Goal: Download file/media

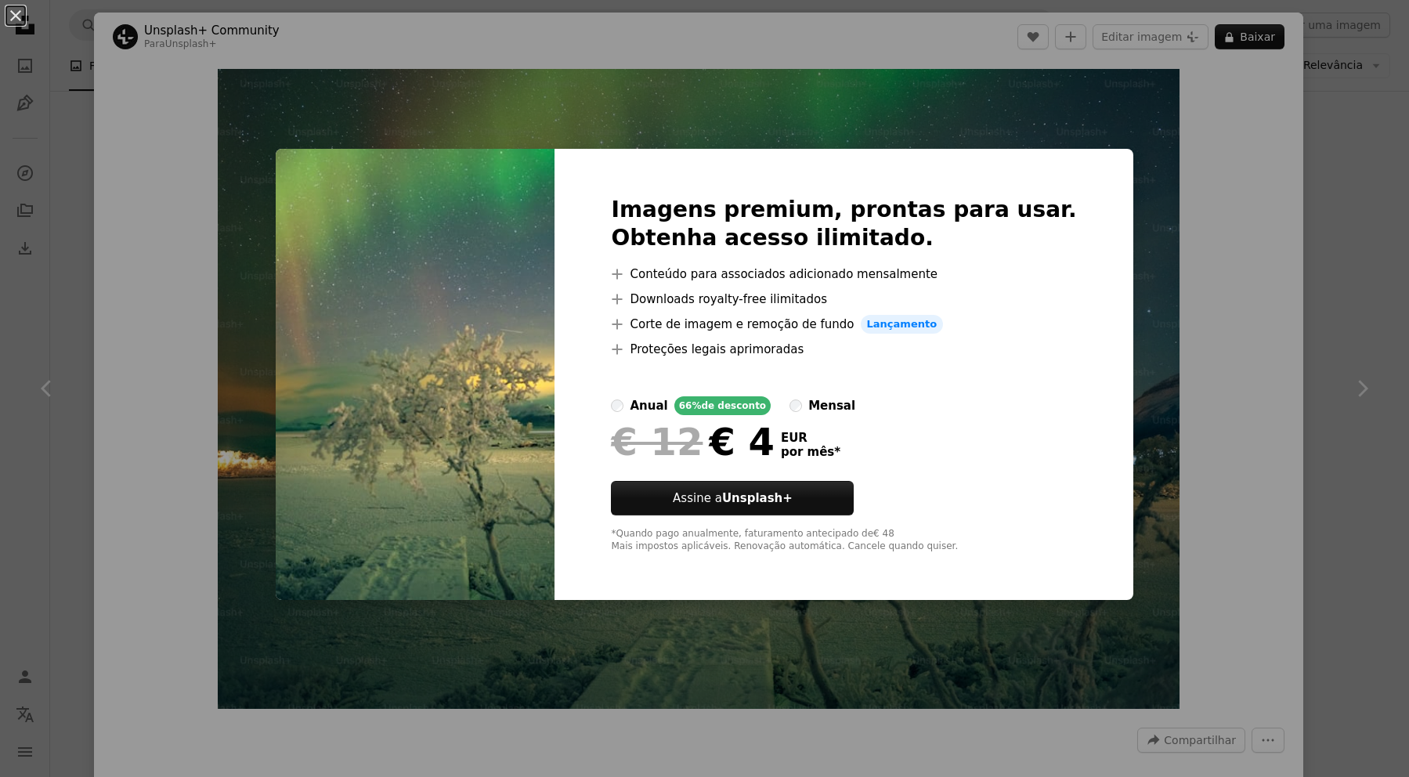
scroll to position [2, 0]
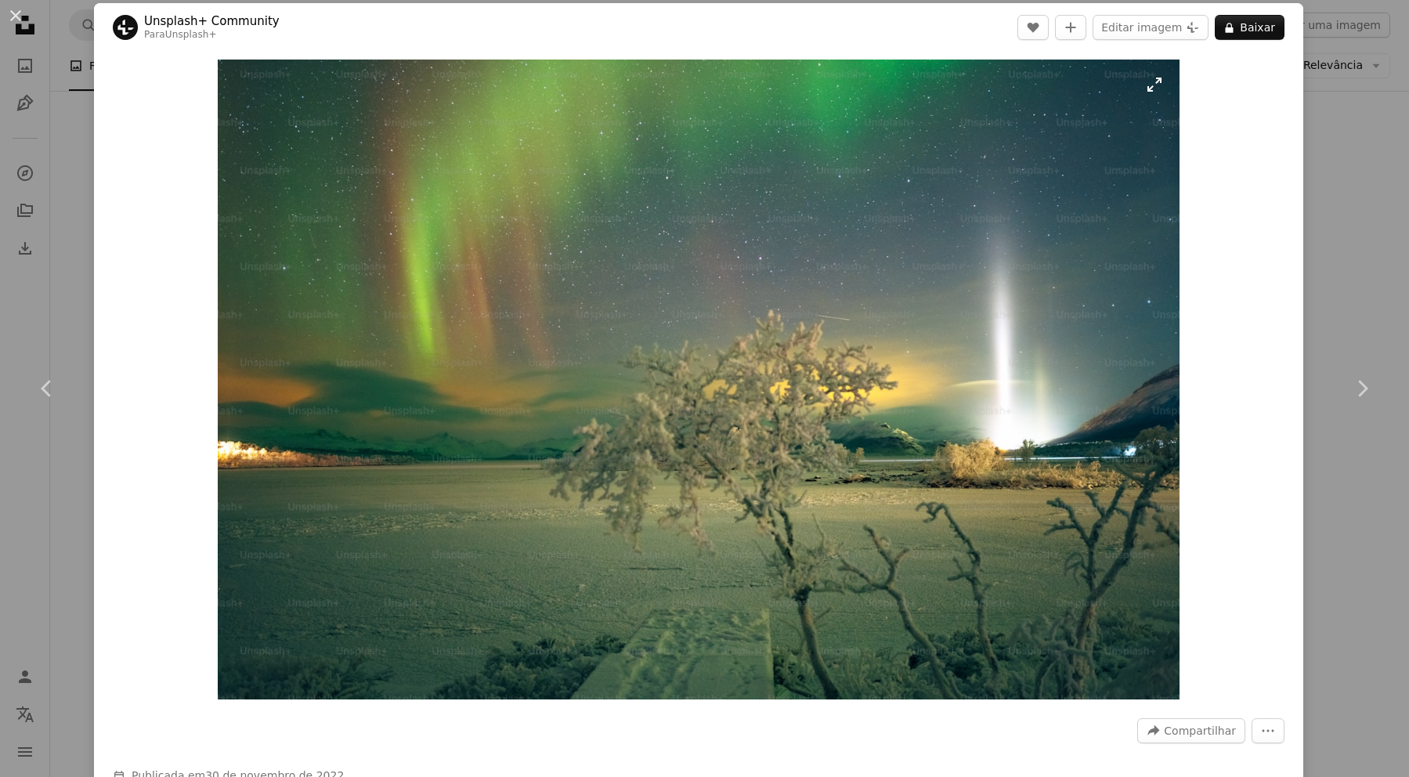
scroll to position [10, 0]
click at [658, 479] on img "Ampliar esta imagem" at bounding box center [699, 379] width 962 height 640
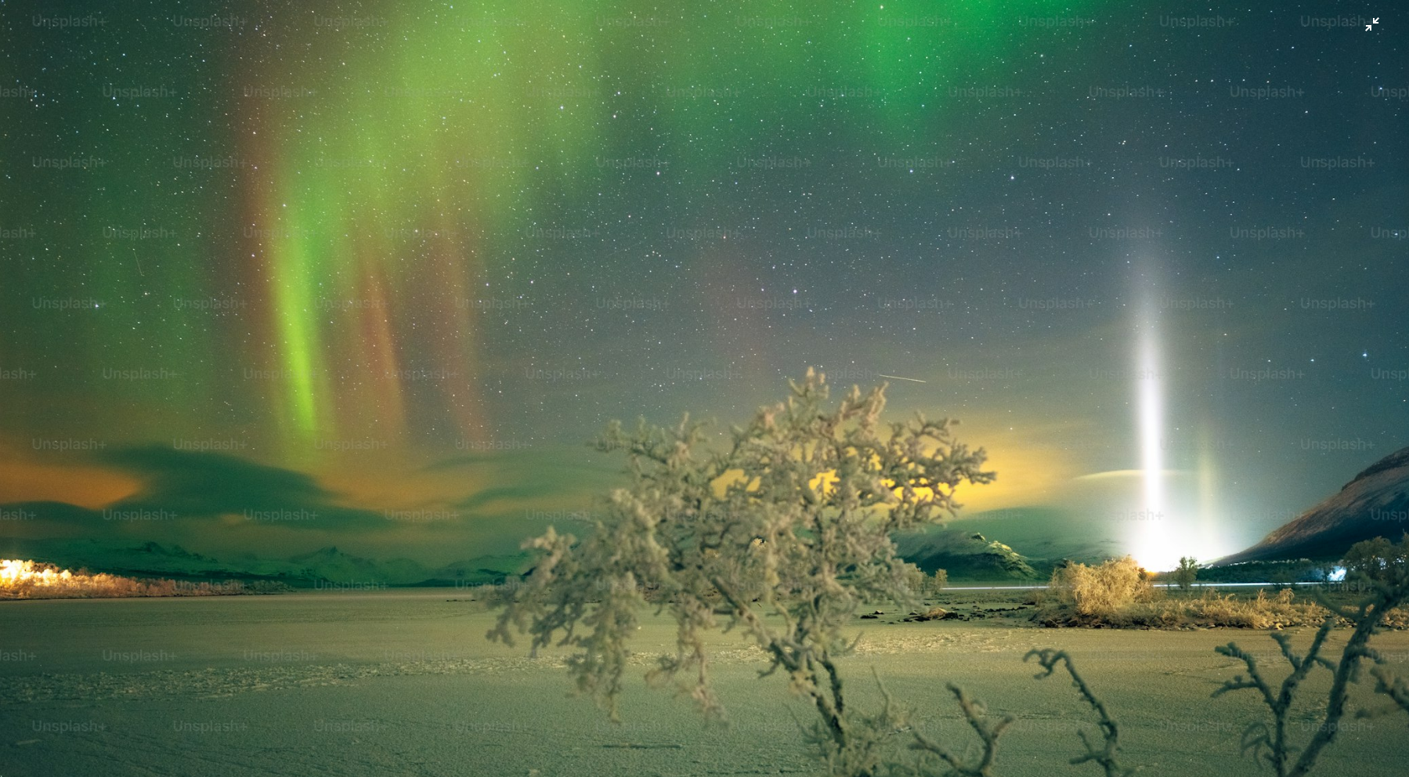
scroll to position [81, 0]
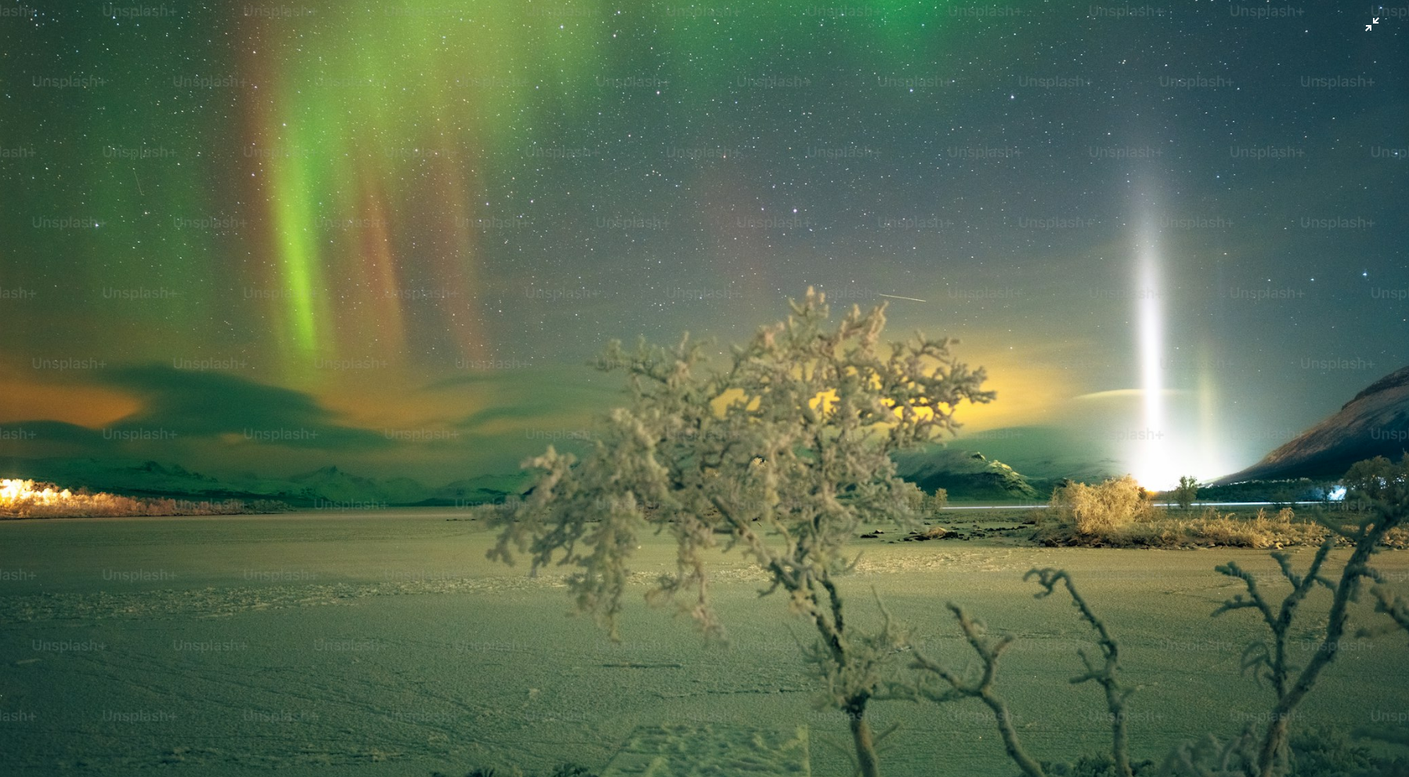
click at [658, 479] on img "Diminuir esta imagem" at bounding box center [704, 388] width 1411 height 939
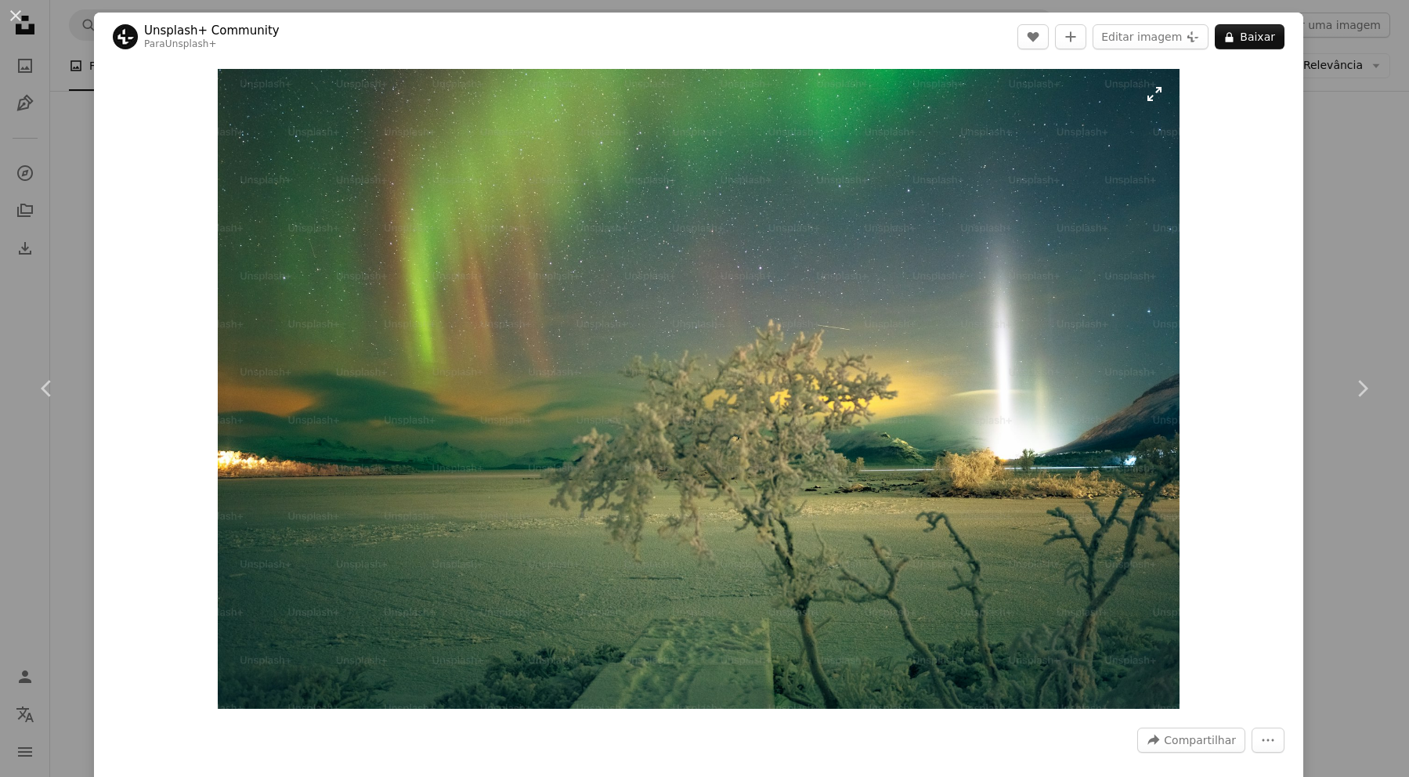
scroll to position [0, 0]
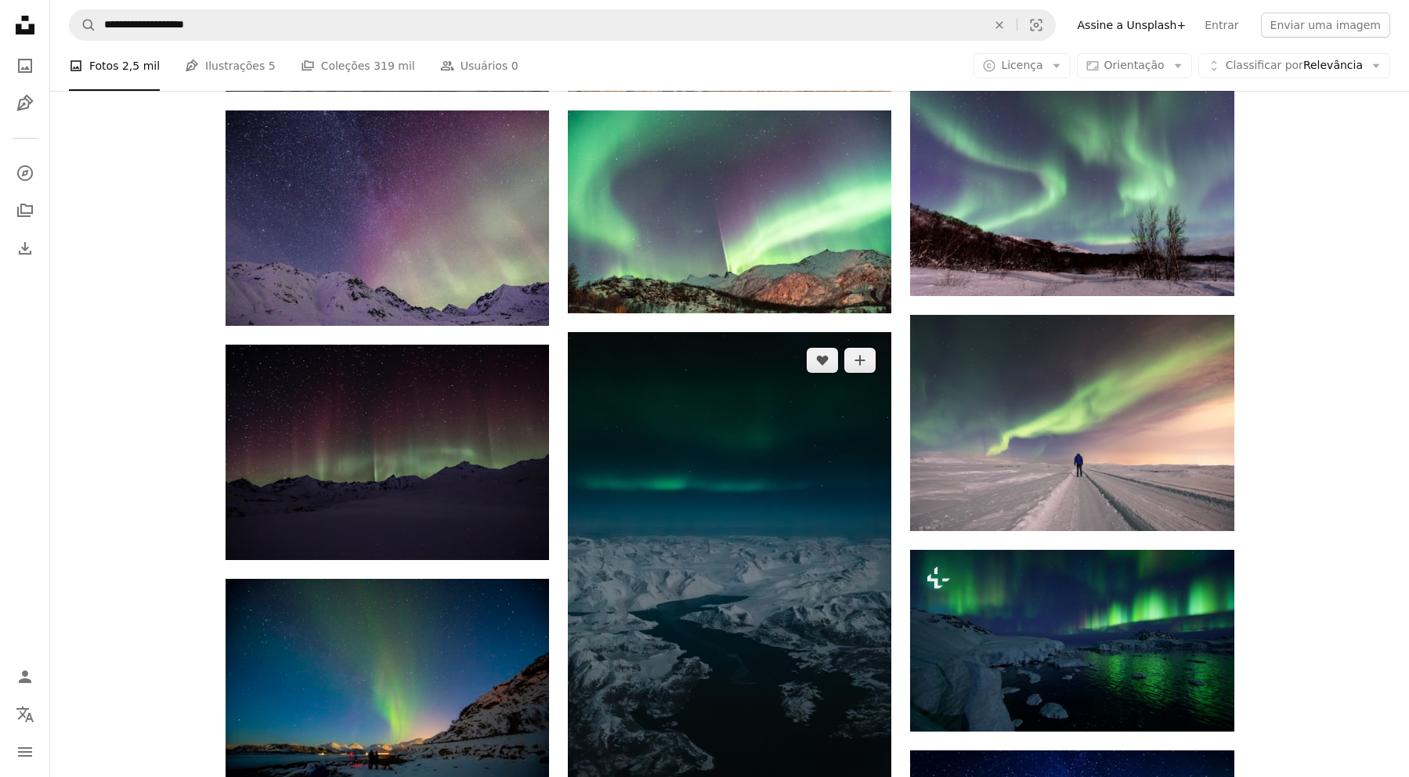
scroll to position [749, 0]
